Goal: Information Seeking & Learning: Learn about a topic

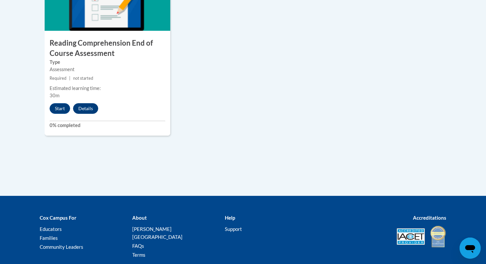
scroll to position [809, 0]
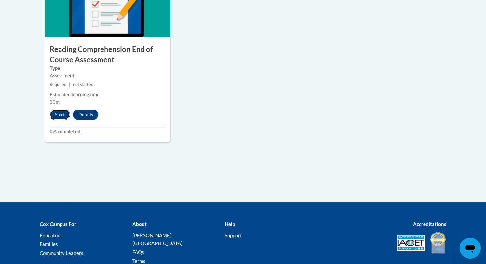
click at [60, 113] on button "Start" at bounding box center [60, 115] width 21 height 11
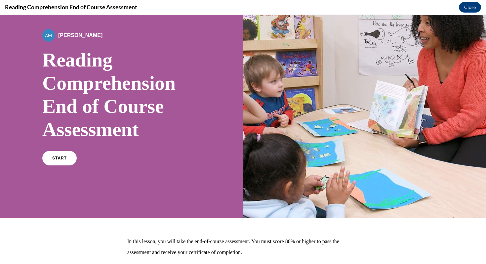
scroll to position [42, 0]
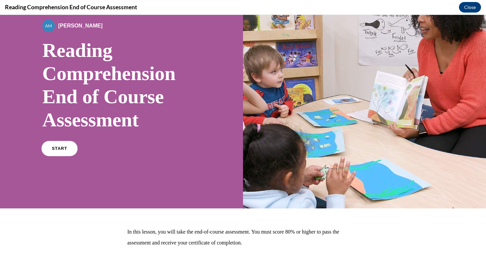
click at [63, 144] on link "START" at bounding box center [59, 148] width 36 height 15
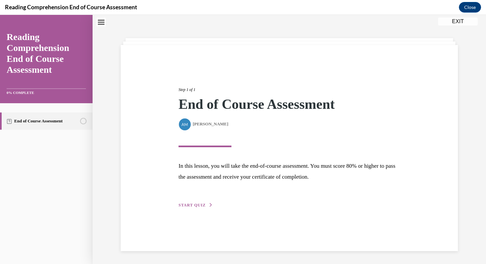
scroll to position [21, 0]
click at [202, 207] on button "START QUIZ" at bounding box center [196, 205] width 34 height 6
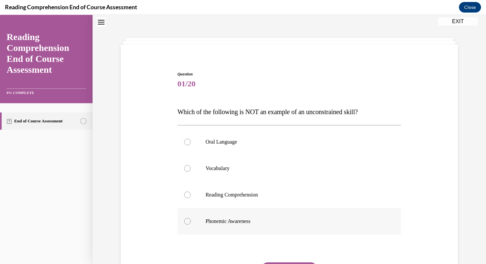
click at [185, 223] on div at bounding box center [187, 221] width 7 height 7
click at [185, 223] on input "Phonemic Awareness" at bounding box center [187, 221] width 7 height 7
radio input "true"
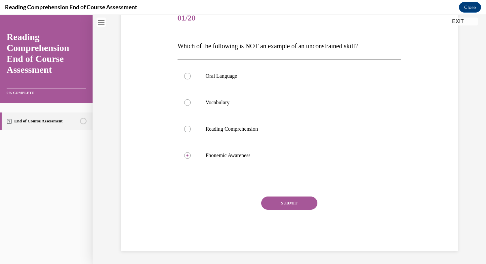
click at [283, 205] on button "SUBMIT" at bounding box center [289, 203] width 56 height 13
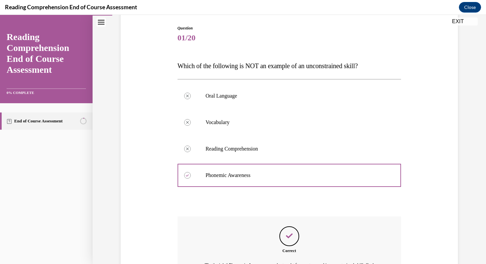
scroll to position [156, 0]
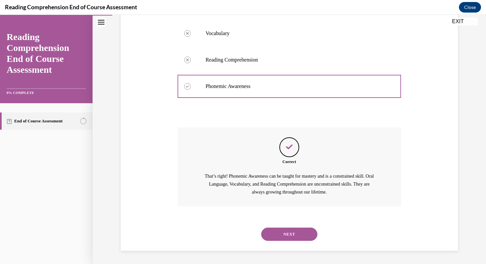
click at [284, 233] on button "NEXT" at bounding box center [289, 234] width 56 height 13
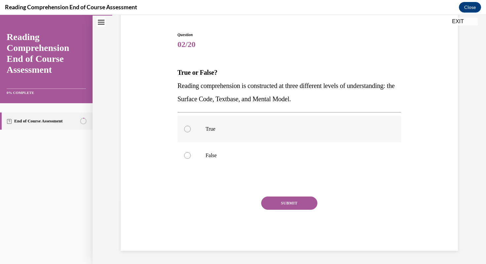
click at [190, 129] on div at bounding box center [187, 129] width 7 height 7
click at [190, 129] on input "True" at bounding box center [187, 129] width 7 height 7
radio input "true"
click at [279, 203] on button "SUBMIT" at bounding box center [289, 203] width 56 height 13
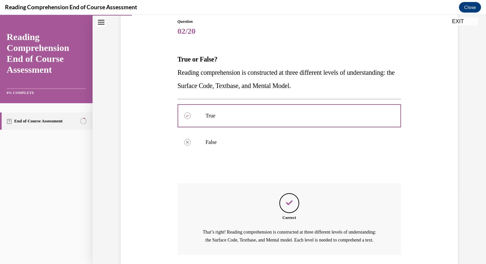
scroll to position [129, 0]
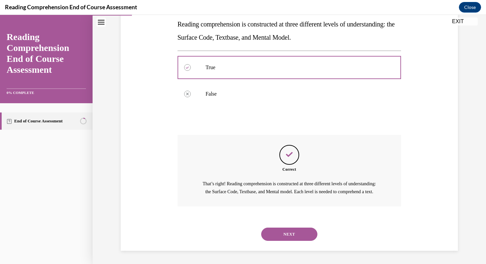
click at [287, 230] on button "NEXT" at bounding box center [289, 234] width 56 height 13
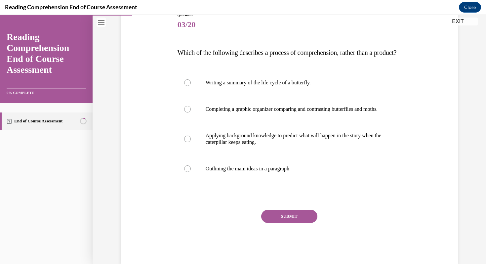
scroll to position [83, 0]
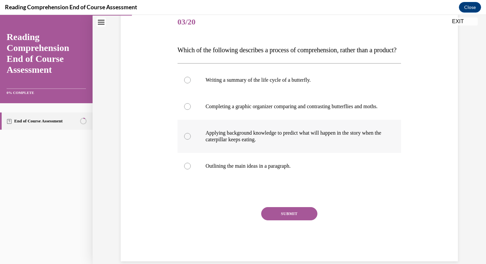
click at [188, 140] on div at bounding box center [187, 136] width 7 height 7
click at [188, 140] on input "Applying background knowledge to predict what will happen in the story when the…" at bounding box center [187, 136] width 7 height 7
radio input "true"
click at [270, 220] on button "SUBMIT" at bounding box center [289, 213] width 56 height 13
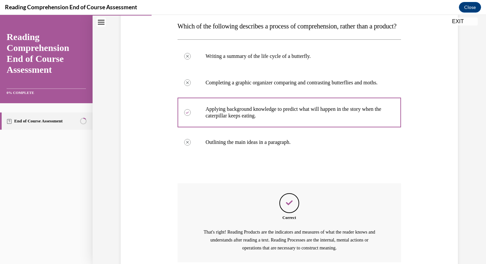
scroll to position [182, 0]
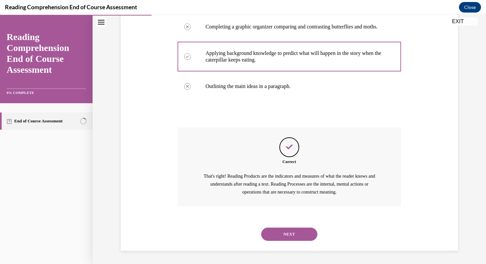
click at [273, 237] on button "NEXT" at bounding box center [289, 234] width 56 height 13
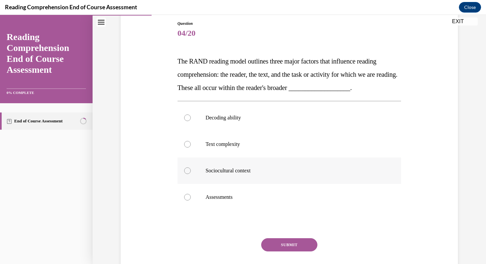
scroll to position [73, 0]
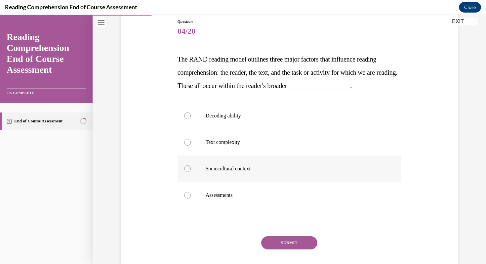
click at [189, 169] on div at bounding box center [187, 168] width 7 height 7
click at [189, 169] on input "Sociocultural context" at bounding box center [187, 168] width 7 height 7
radio input "true"
click at [280, 241] on button "SUBMIT" at bounding box center [289, 242] width 56 height 13
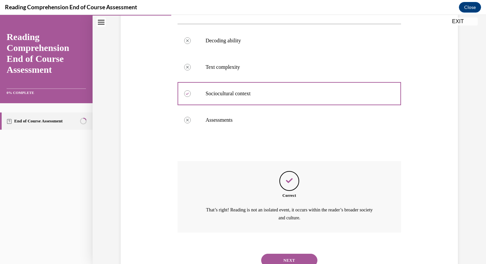
scroll to position [174, 0]
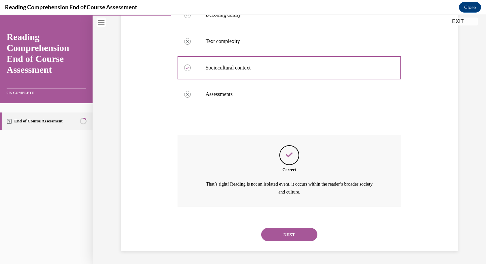
click at [281, 238] on button "NEXT" at bounding box center [289, 234] width 56 height 13
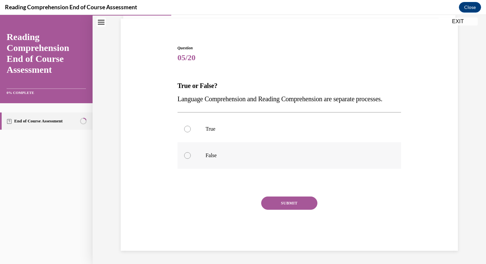
click at [186, 155] on div at bounding box center [187, 155] width 7 height 7
click at [186, 155] on input "False" at bounding box center [187, 155] width 7 height 7
radio input "true"
click at [274, 201] on button "SUBMIT" at bounding box center [289, 203] width 56 height 13
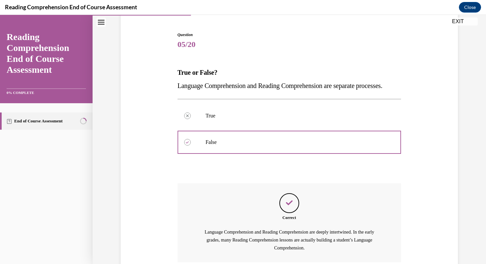
scroll to position [129, 0]
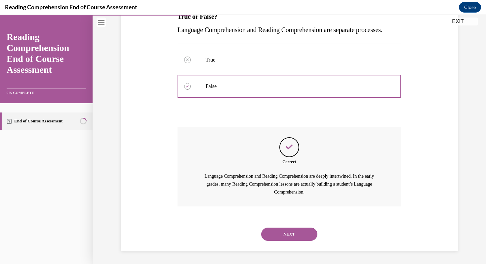
click at [281, 234] on button "NEXT" at bounding box center [289, 234] width 56 height 13
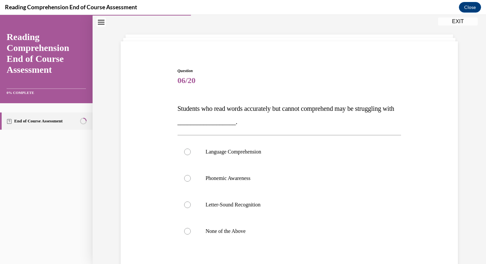
scroll to position [28, 0]
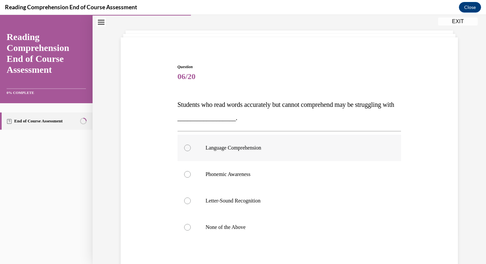
click at [191, 150] on label "Language Comprehension" at bounding box center [290, 148] width 224 height 26
click at [191, 150] on input "Language Comprehension" at bounding box center [187, 148] width 7 height 7
radio input "true"
click at [188, 149] on div at bounding box center [187, 148] width 7 height 7
click at [188, 149] on input "Language Comprehension" at bounding box center [187, 148] width 7 height 7
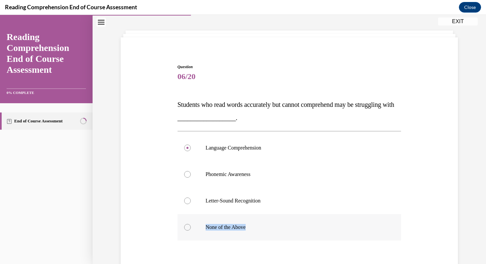
click at [187, 230] on label "None of the Above" at bounding box center [290, 227] width 224 height 26
click at [186, 223] on label "None of the Above" at bounding box center [290, 227] width 224 height 26
click at [186, 224] on input "None of the Above" at bounding box center [187, 227] width 7 height 7
radio input "true"
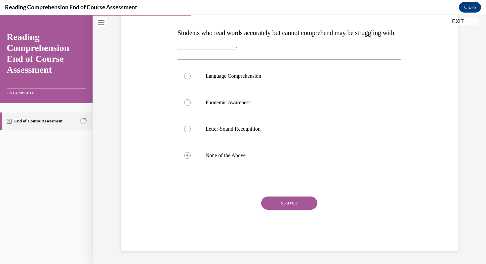
click at [293, 202] on button "SUBMIT" at bounding box center [289, 203] width 56 height 13
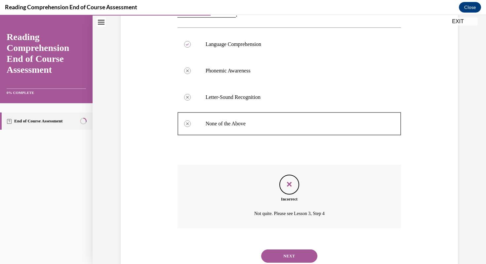
scroll to position [131, 0]
click at [298, 257] on button "NEXT" at bounding box center [289, 256] width 56 height 13
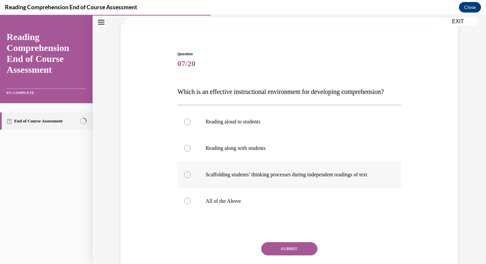
scroll to position [44, 0]
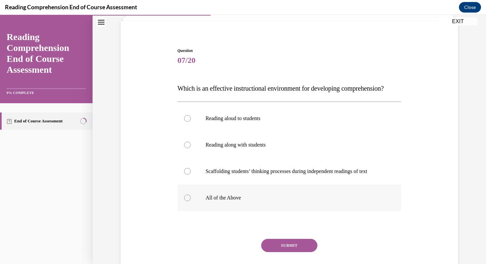
click at [185, 201] on div at bounding box center [187, 198] width 7 height 7
click at [185, 201] on input "All of the Above" at bounding box center [187, 198] width 7 height 7
radio input "true"
click at [296, 252] on button "SUBMIT" at bounding box center [289, 245] width 56 height 13
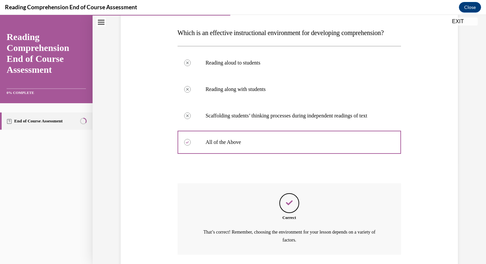
scroll to position [161, 0]
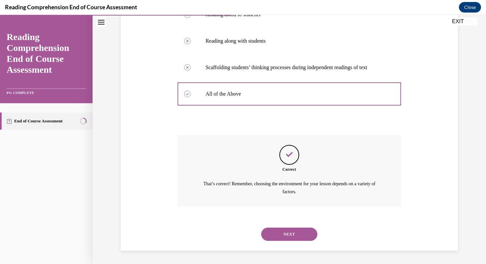
click at [282, 231] on button "NEXT" at bounding box center [289, 234] width 56 height 13
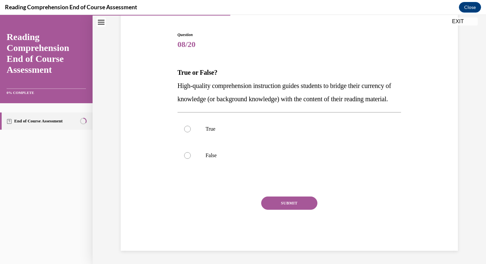
scroll to position [73, 0]
click at [186, 128] on div at bounding box center [187, 129] width 7 height 7
click at [186, 128] on input "True" at bounding box center [187, 129] width 7 height 7
radio input "true"
click at [280, 205] on button "SUBMIT" at bounding box center [289, 203] width 56 height 13
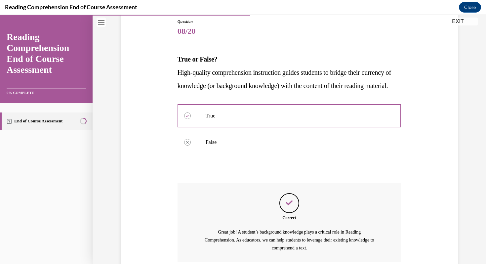
scroll to position [143, 0]
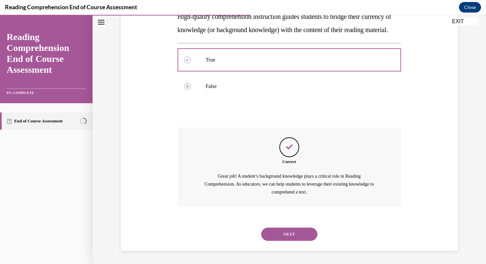
click at [285, 234] on button "NEXT" at bounding box center [289, 234] width 56 height 13
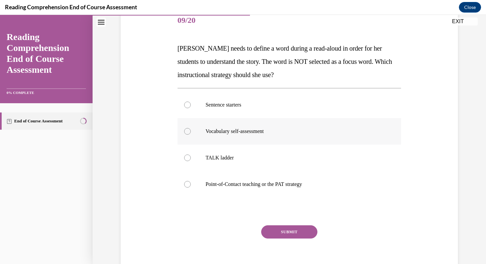
scroll to position [87, 0]
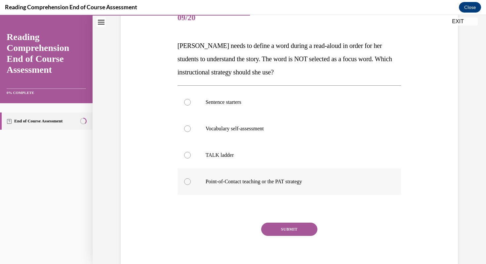
click at [185, 183] on div at bounding box center [187, 181] width 7 height 7
click at [185, 183] on input "Point-of-Contact teaching or the PAT strategy" at bounding box center [187, 181] width 7 height 7
radio input "true"
click at [288, 234] on button "SUBMIT" at bounding box center [289, 229] width 56 height 13
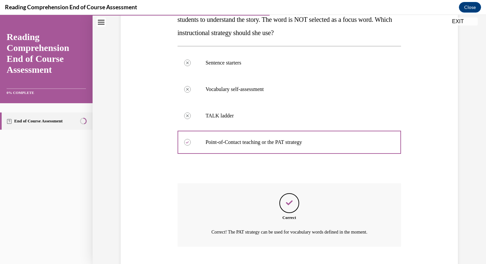
scroll to position [167, 0]
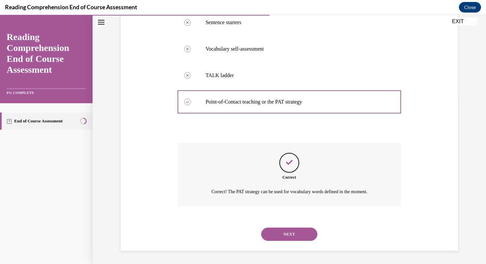
click at [288, 234] on button "NEXT" at bounding box center [289, 234] width 56 height 13
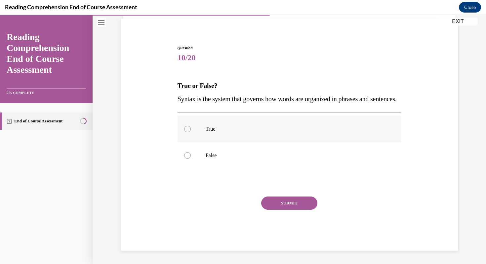
click at [188, 130] on div at bounding box center [187, 129] width 7 height 7
click at [188, 130] on input "True" at bounding box center [187, 129] width 7 height 7
radio input "true"
click at [268, 201] on button "SUBMIT" at bounding box center [289, 203] width 56 height 13
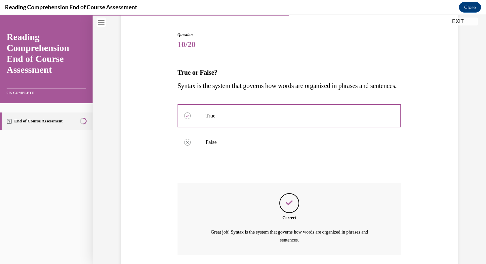
scroll to position [121, 0]
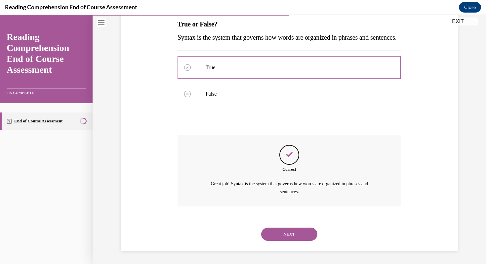
click at [298, 238] on button "NEXT" at bounding box center [289, 234] width 56 height 13
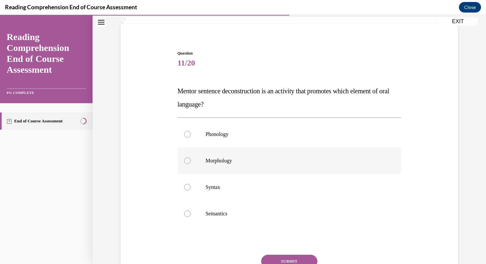
scroll to position [44, 0]
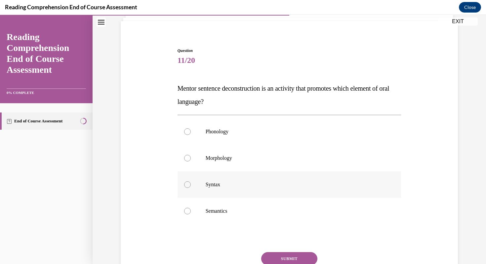
click at [188, 187] on div at bounding box center [187, 184] width 7 height 7
click at [188, 187] on input "Syntax" at bounding box center [187, 184] width 7 height 7
radio input "true"
click at [298, 260] on button "SUBMIT" at bounding box center [289, 258] width 56 height 13
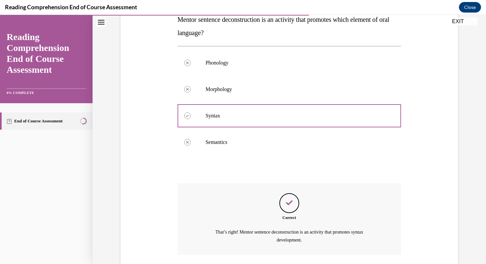
scroll to position [161, 0]
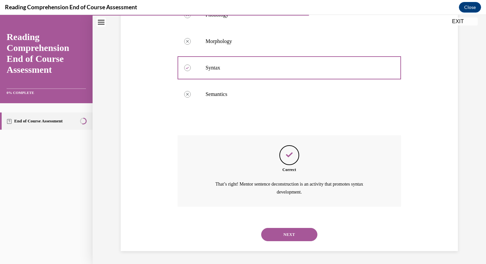
click at [292, 230] on button "NEXT" at bounding box center [289, 234] width 56 height 13
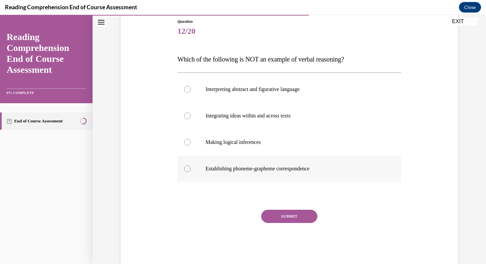
click at [309, 173] on label "Establishing phoneme-grapheme correspondence" at bounding box center [290, 169] width 224 height 26
click at [191, 172] on input "Establishing phoneme-grapheme correspondence" at bounding box center [187, 168] width 7 height 7
radio input "true"
click at [298, 217] on button "SUBMIT" at bounding box center [289, 216] width 56 height 13
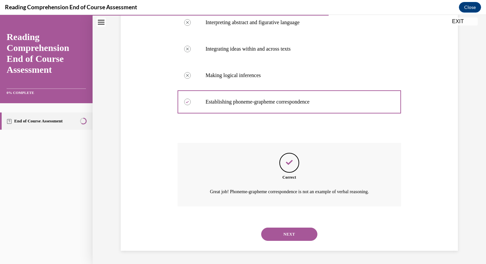
click at [297, 232] on button "NEXT" at bounding box center [289, 234] width 56 height 13
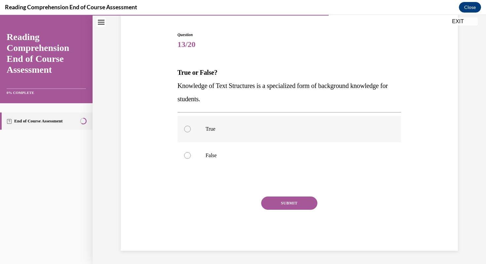
click at [186, 130] on div at bounding box center [187, 129] width 7 height 7
click at [186, 130] on input "True" at bounding box center [187, 129] width 7 height 7
radio input "true"
click at [266, 201] on button "SUBMIT" at bounding box center [289, 203] width 56 height 13
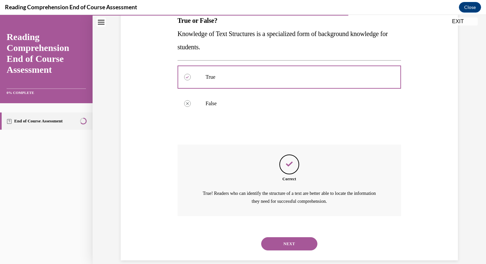
scroll to position [121, 0]
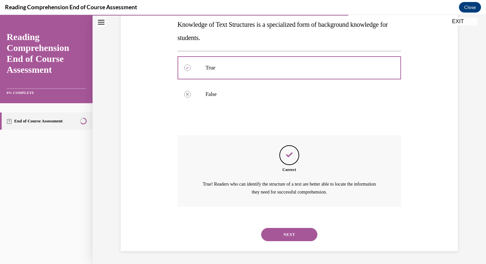
click at [280, 235] on button "NEXT" at bounding box center [289, 234] width 56 height 13
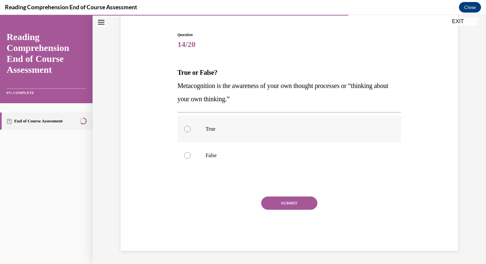
click at [185, 127] on div at bounding box center [187, 129] width 7 height 7
click at [185, 127] on input "True" at bounding box center [187, 129] width 7 height 7
radio input "true"
click at [303, 203] on button "SUBMIT" at bounding box center [289, 203] width 56 height 13
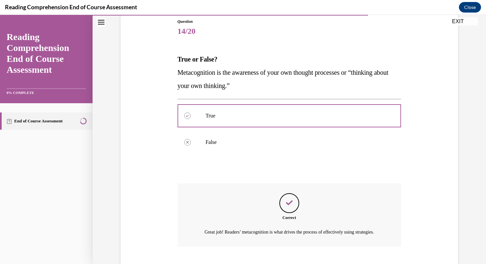
scroll to position [121, 0]
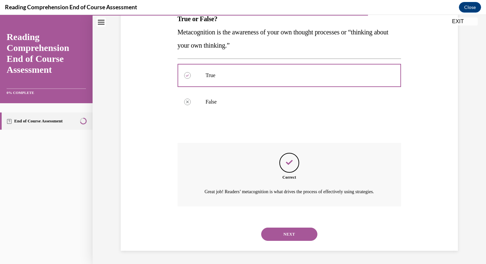
click at [300, 233] on button "NEXT" at bounding box center [289, 234] width 56 height 13
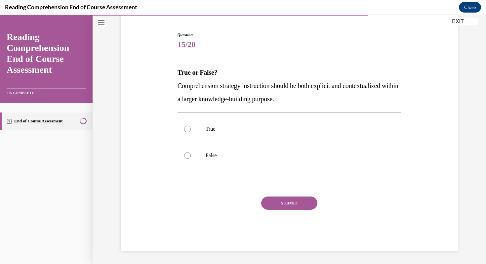
scroll to position [60, 0]
click at [189, 129] on div at bounding box center [187, 129] width 7 height 7
click at [189, 129] on input "True" at bounding box center [187, 129] width 7 height 7
radio input "true"
click at [286, 200] on button "SUBMIT" at bounding box center [289, 203] width 56 height 13
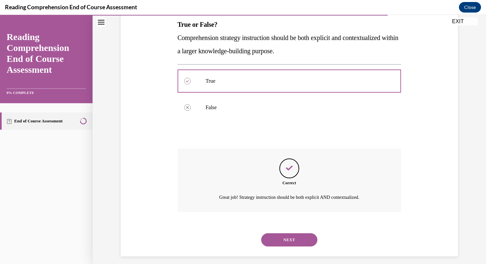
scroll to position [114, 0]
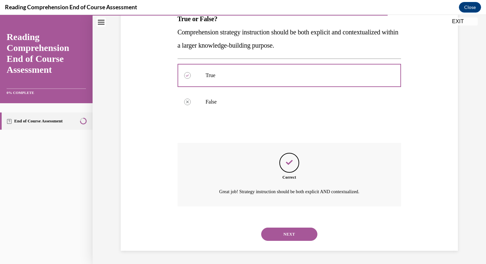
click at [297, 228] on button "NEXT" at bounding box center [289, 234] width 56 height 13
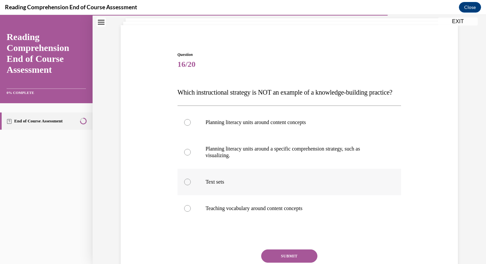
scroll to position [44, 0]
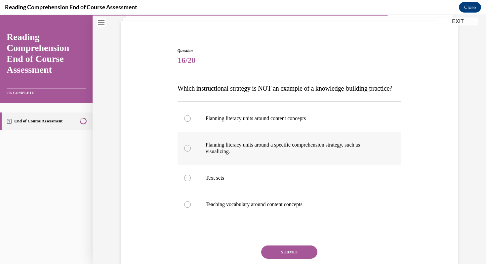
click at [197, 165] on label "Planning literacy units around a specific comprehension strategy, such as visua…" at bounding box center [290, 148] width 224 height 33
click at [191, 152] on input "Planning literacy units around a specific comprehension strategy, such as visua…" at bounding box center [187, 148] width 7 height 7
radio input "true"
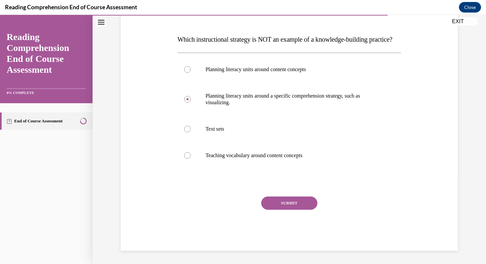
click at [284, 210] on button "SUBMIT" at bounding box center [289, 203] width 56 height 13
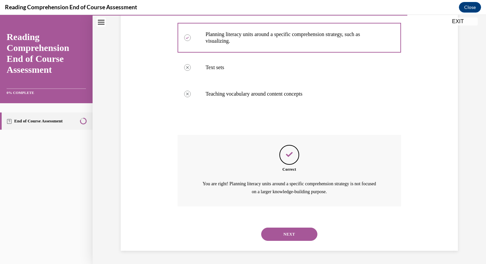
click at [288, 240] on button "NEXT" at bounding box center [289, 234] width 56 height 13
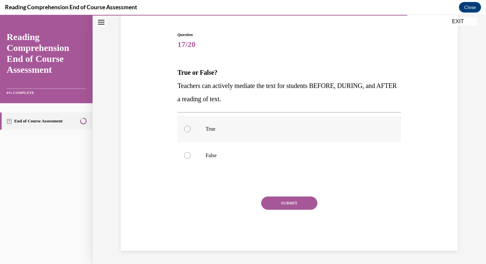
click at [221, 131] on p "True" at bounding box center [295, 129] width 179 height 7
click at [191, 131] on input "True" at bounding box center [187, 129] width 7 height 7
radio input "true"
click at [187, 151] on label "False" at bounding box center [290, 155] width 224 height 26
click at [187, 152] on input "False" at bounding box center [187, 155] width 7 height 7
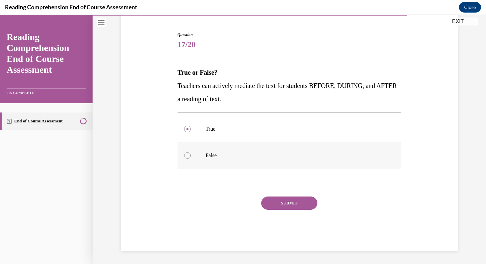
radio input "true"
click at [268, 200] on button "SUBMIT" at bounding box center [289, 203] width 56 height 13
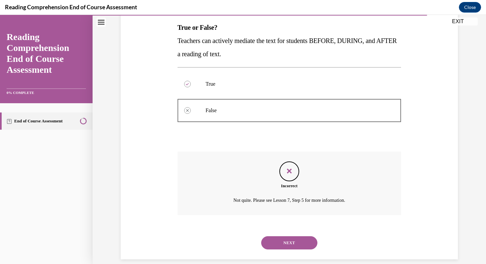
scroll to position [114, 0]
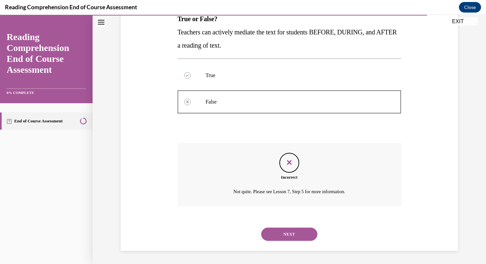
click at [290, 238] on button "NEXT" at bounding box center [289, 234] width 56 height 13
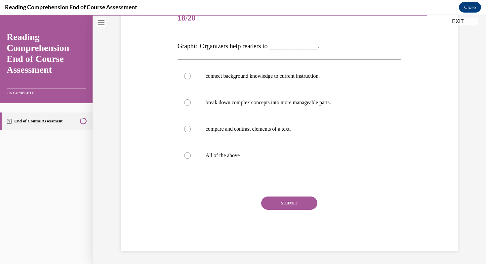
scroll to position [73, 0]
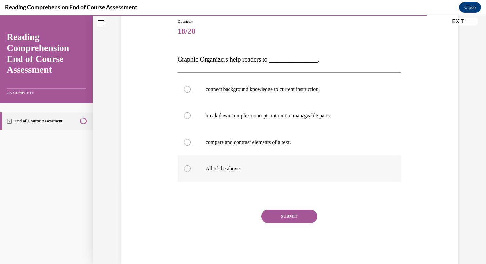
click at [233, 165] on p "All of the above" at bounding box center [295, 168] width 179 height 7
click at [191, 165] on input "All of the above" at bounding box center [187, 168] width 7 height 7
radio input "true"
click at [286, 214] on button "SUBMIT" at bounding box center [289, 216] width 56 height 13
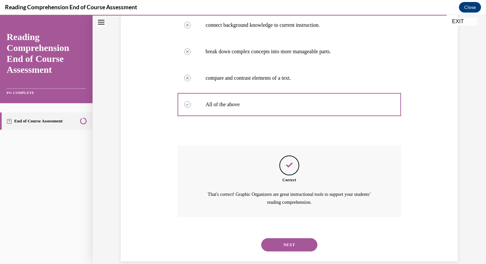
scroll to position [148, 0]
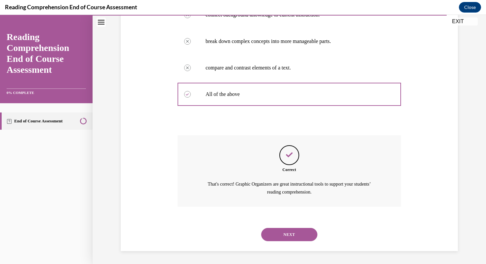
click at [289, 237] on button "NEXT" at bounding box center [289, 234] width 56 height 13
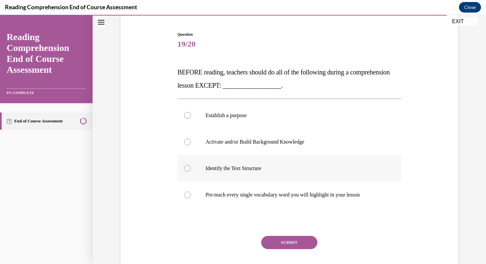
scroll to position [63, 0]
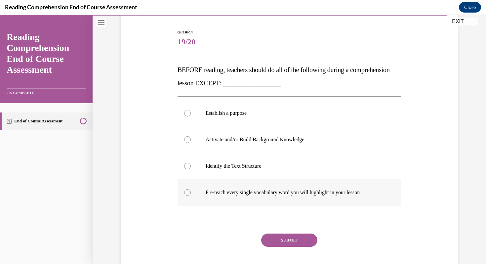
click at [279, 198] on label "Pre-teach every single vocabulary word you will highlight in your lesson" at bounding box center [290, 192] width 224 height 26
click at [191, 196] on input "Pre-teach every single vocabulary word you will highlight in your lesson" at bounding box center [187, 192] width 7 height 7
radio input "true"
click at [293, 240] on button "SUBMIT" at bounding box center [289, 240] width 56 height 13
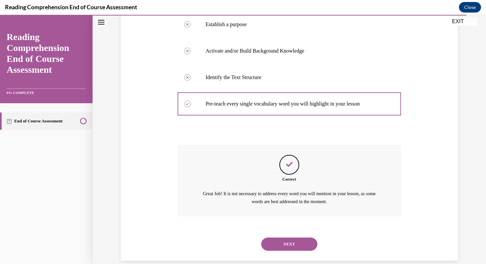
scroll to position [161, 0]
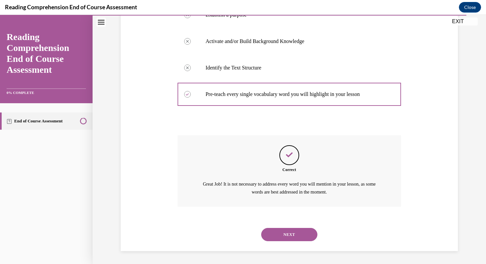
click at [294, 234] on button "NEXT" at bounding box center [289, 234] width 56 height 13
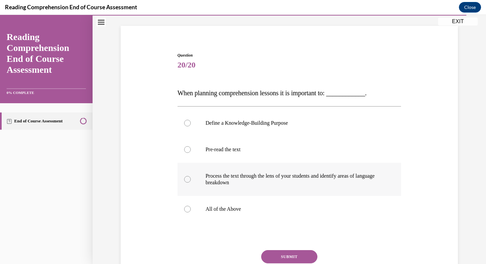
scroll to position [43, 0]
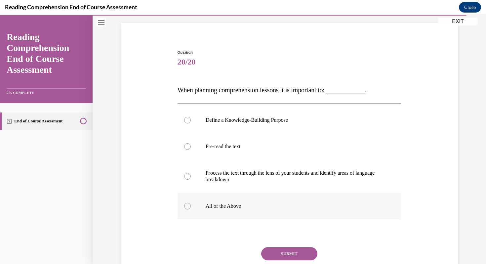
click at [249, 215] on label "All of the Above" at bounding box center [290, 206] width 224 height 26
click at [191, 209] on input "All of the Above" at bounding box center [187, 206] width 7 height 7
radio input "true"
click at [286, 252] on button "SUBMIT" at bounding box center [289, 253] width 56 height 13
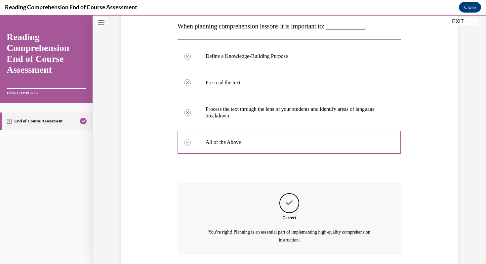
scroll to position [155, 0]
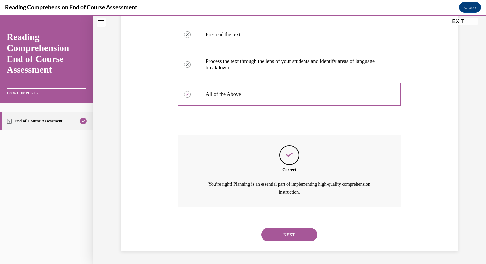
click at [284, 234] on button "NEXT" at bounding box center [289, 234] width 56 height 13
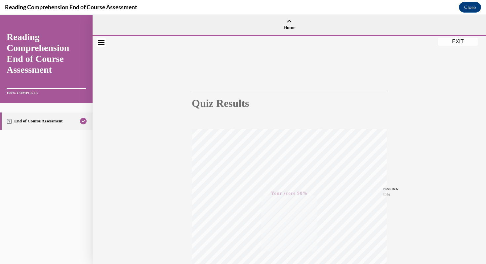
scroll to position [90, 0]
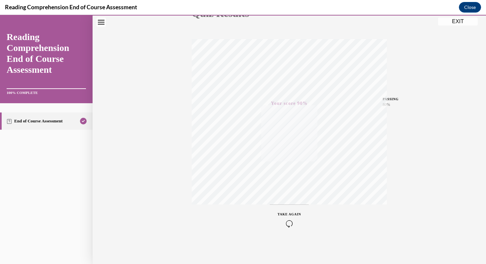
click at [445, 20] on button "EXIT" at bounding box center [458, 22] width 40 height 8
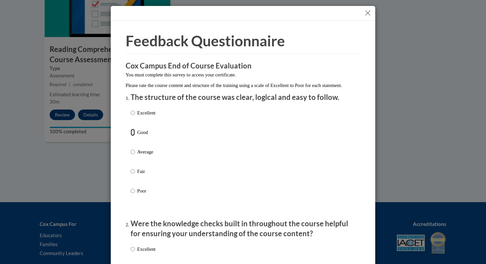
click at [133, 136] on input "Good" at bounding box center [133, 132] width 4 height 7
radio input "true"
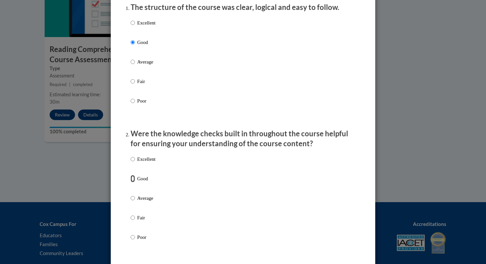
click at [132, 182] on input "Good" at bounding box center [133, 178] width 4 height 7
radio input "true"
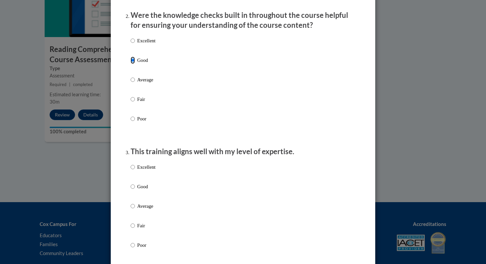
scroll to position [332, 0]
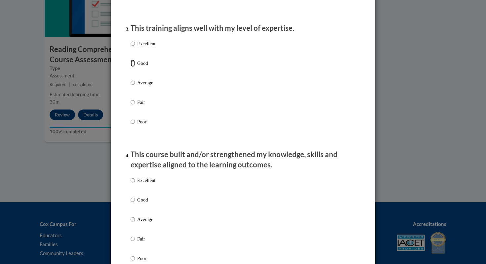
click at [134, 67] on input "Good" at bounding box center [133, 63] width 4 height 7
radio input "true"
click at [137, 205] on label "Good" at bounding box center [143, 205] width 25 height 18
click at [135, 203] on input "Good" at bounding box center [133, 199] width 4 height 7
radio input "true"
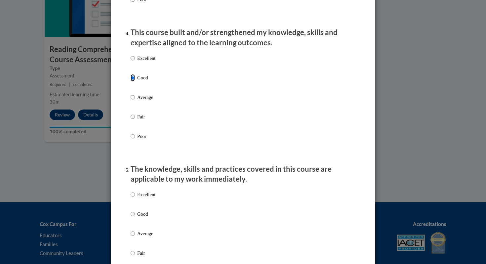
scroll to position [457, 0]
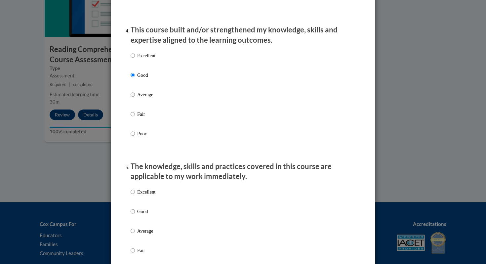
click at [134, 206] on label "Excellent" at bounding box center [143, 197] width 25 height 18
click at [134, 196] on input "Excellent" at bounding box center [133, 191] width 4 height 7
radio input "true"
click at [134, 215] on input "Good" at bounding box center [133, 211] width 4 height 7
radio input "true"
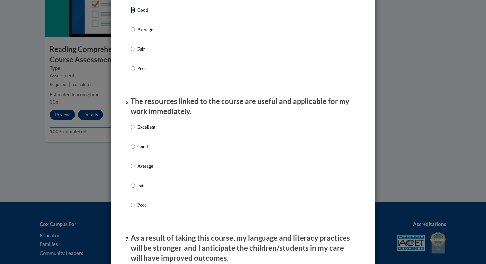
scroll to position [736, 0]
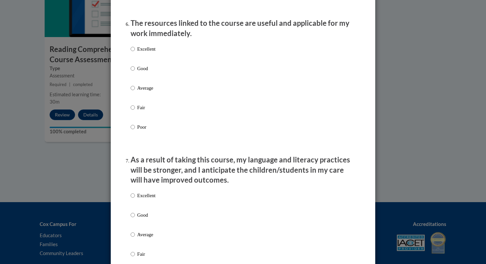
click at [132, 81] on label "Good" at bounding box center [143, 74] width 25 height 18
click at [132, 72] on input "Good" at bounding box center [133, 68] width 4 height 7
radio input "true"
click at [133, 219] on input "Good" at bounding box center [133, 214] width 4 height 7
radio input "true"
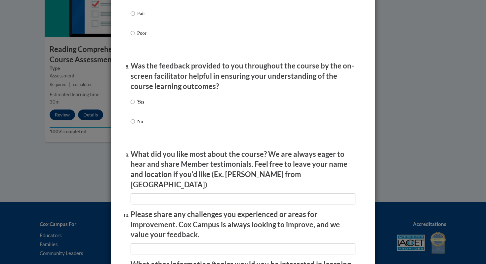
scroll to position [988, 0]
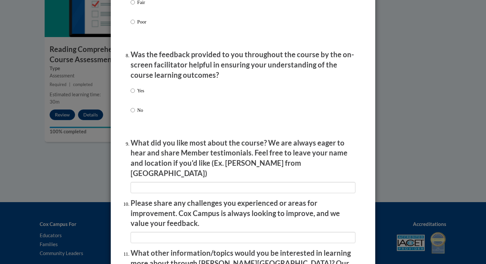
click at [138, 94] on p "Yes" at bounding box center [140, 90] width 7 height 7
click at [135, 94] on input "Yes" at bounding box center [133, 90] width 4 height 7
radio input "true"
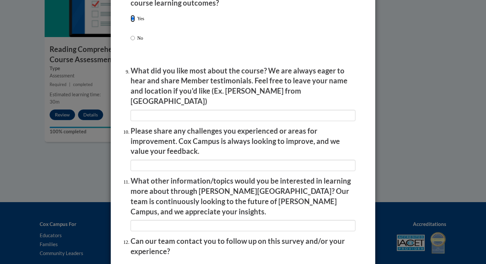
scroll to position [1112, 0]
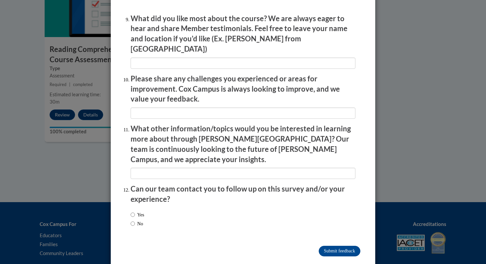
click at [134, 220] on input "No" at bounding box center [133, 223] width 4 height 7
radio input "true"
click at [330, 246] on input "Submit feedback" at bounding box center [340, 251] width 42 height 11
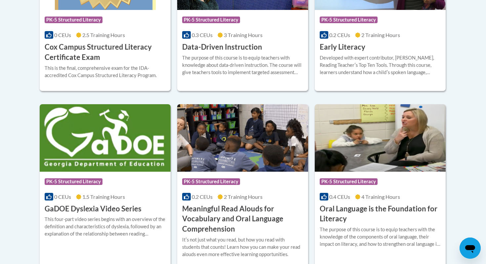
scroll to position [349, 0]
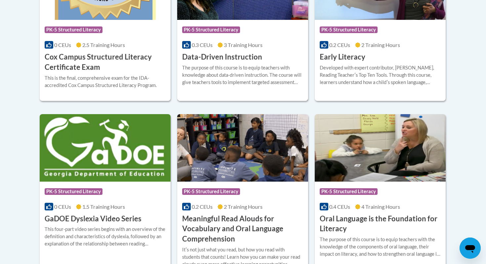
click at [220, 73] on div "The purpose of this course is to equip teachers with knowledge about data-drive…" at bounding box center [242, 75] width 121 height 22
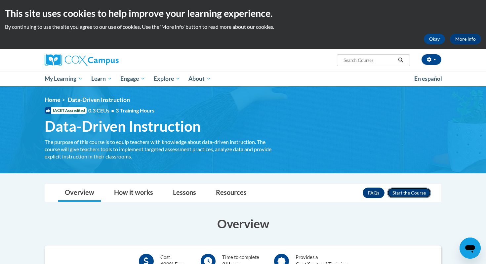
click at [405, 196] on button "Enroll" at bounding box center [409, 193] width 44 height 11
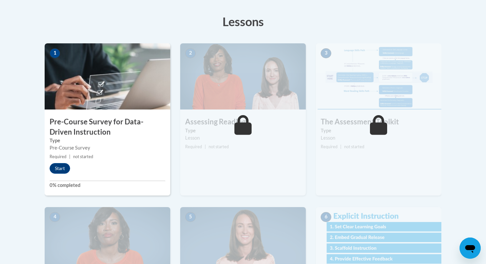
scroll to position [136, 0]
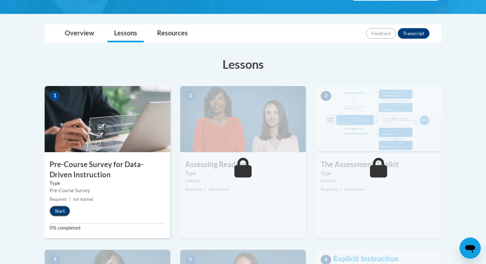
click at [66, 210] on button "Start" at bounding box center [60, 211] width 21 height 11
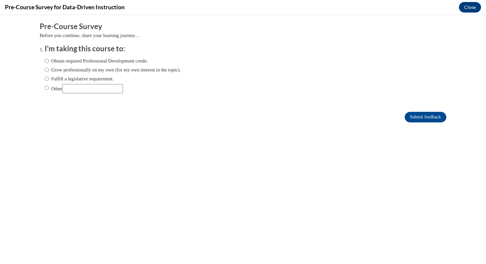
scroll to position [0, 0]
click at [49, 62] on input "Obtain required Professional Development credit." at bounding box center [47, 60] width 4 height 7
radio input "true"
click at [412, 115] on input "Submit feedback" at bounding box center [426, 117] width 42 height 11
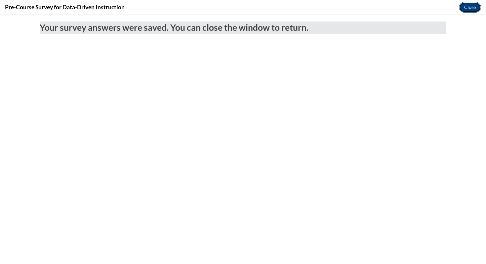
click at [472, 6] on button "Close" at bounding box center [470, 7] width 22 height 11
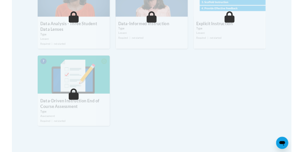
scroll to position [424, 0]
